Goal: Information Seeking & Learning: Learn about a topic

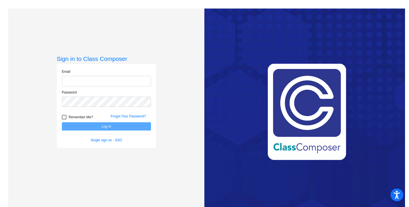
type input "helen.allen@asd.edu.qa"
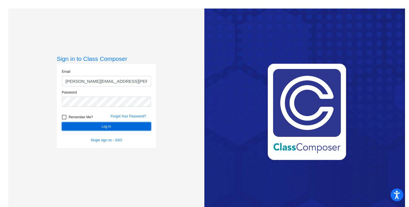
click at [100, 127] on button "Log In" at bounding box center [106, 126] width 89 height 8
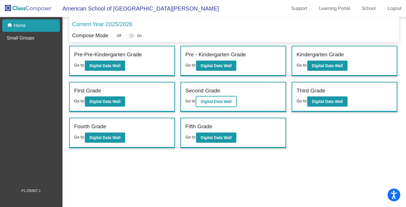
click at [210, 104] on button "Digital Data Wall" at bounding box center [216, 101] width 40 height 10
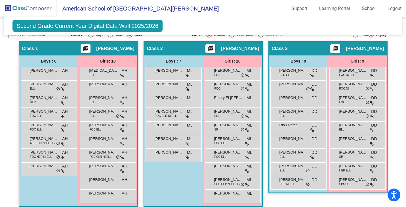
scroll to position [130, 0]
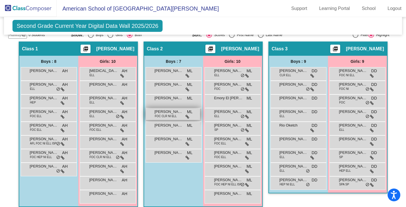
click at [171, 115] on span "FOC CLR NI ELL" at bounding box center [166, 116] width 22 height 4
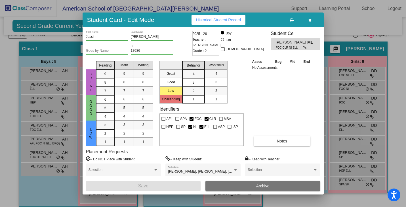
click at [310, 20] on icon "button" at bounding box center [309, 20] width 3 height 4
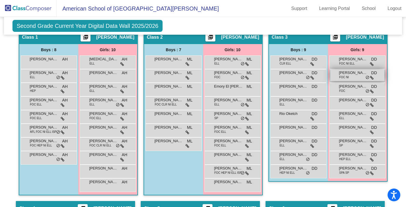
scroll to position [139, 0]
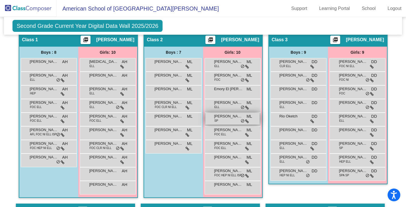
click at [226, 121] on div "Juno Venditti SP ML lock do_not_disturb_alt" at bounding box center [232, 119] width 54 height 12
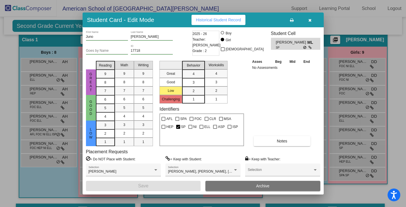
click at [311, 20] on icon "button" at bounding box center [309, 20] width 3 height 4
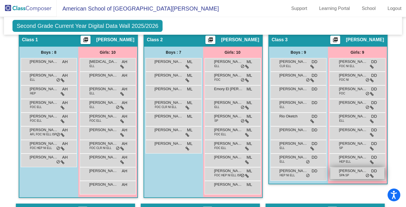
click at [344, 172] on span "[PERSON_NAME]" at bounding box center [353, 171] width 28 height 6
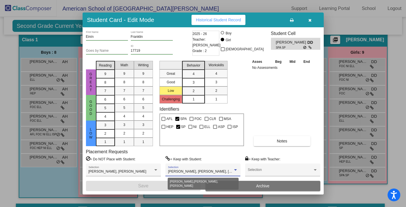
click at [217, 171] on span "Amilia Lavorgna, Georgios Fragkiadakis, Matas Minkevicius" at bounding box center [212, 171] width 88 height 4
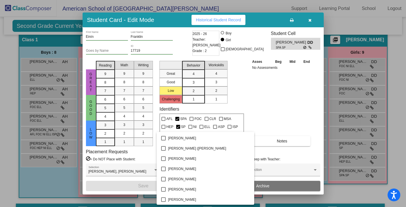
scroll to position [0, 0]
click at [285, 89] on div at bounding box center [203, 103] width 406 height 207
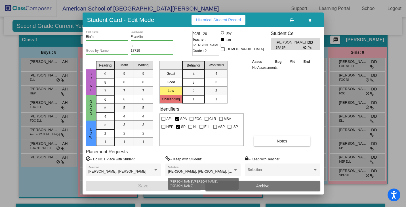
click at [189, 170] on span "Amilia Lavorgna, Georgios Fragkiadakis, Matas Minkevicius" at bounding box center [212, 171] width 88 height 4
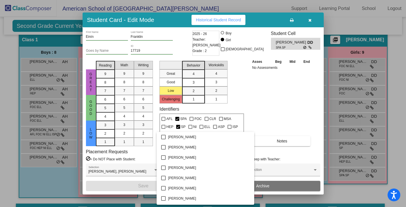
scroll to position [108, 0]
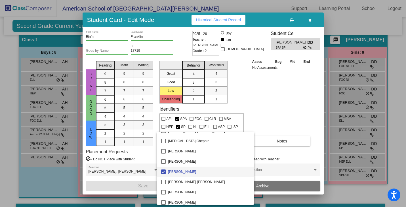
click at [261, 96] on div at bounding box center [203, 103] width 406 height 207
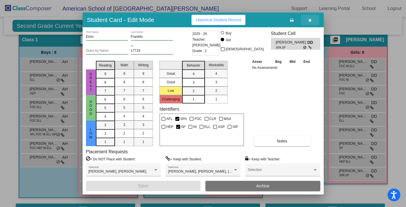
click at [312, 21] on button "button" at bounding box center [310, 20] width 18 height 10
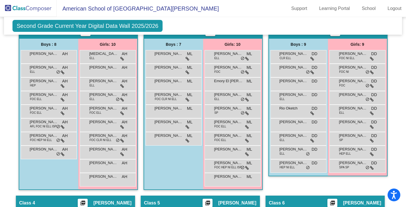
scroll to position [151, 0]
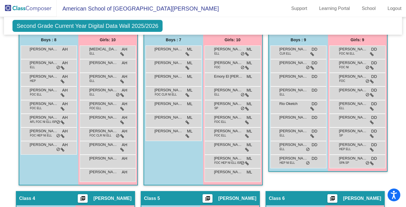
click at [326, 180] on div "Class 3 picture_as_pdf [PERSON_NAME] Add Student First Name Last Name Student I…" at bounding box center [327, 105] width 119 height 171
